Goal: Check status

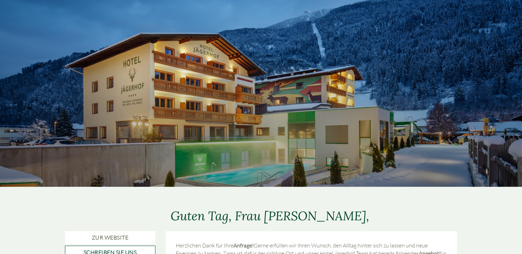
scroll to position [34, 0]
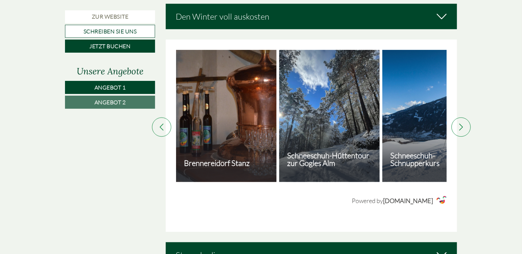
scroll to position [1583, 0]
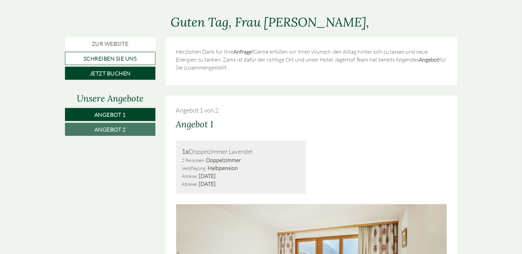
scroll to position [172, 0]
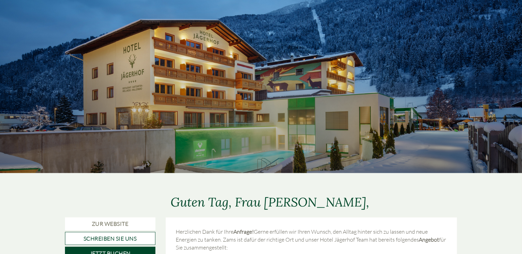
scroll to position [34, 0]
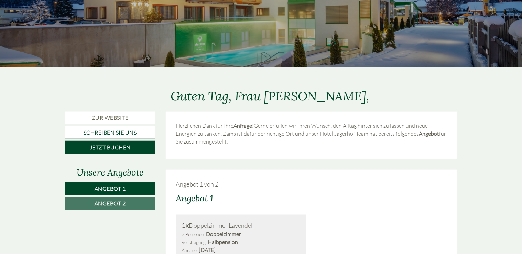
scroll to position [103, 0]
